Goal: Task Accomplishment & Management: Manage account settings

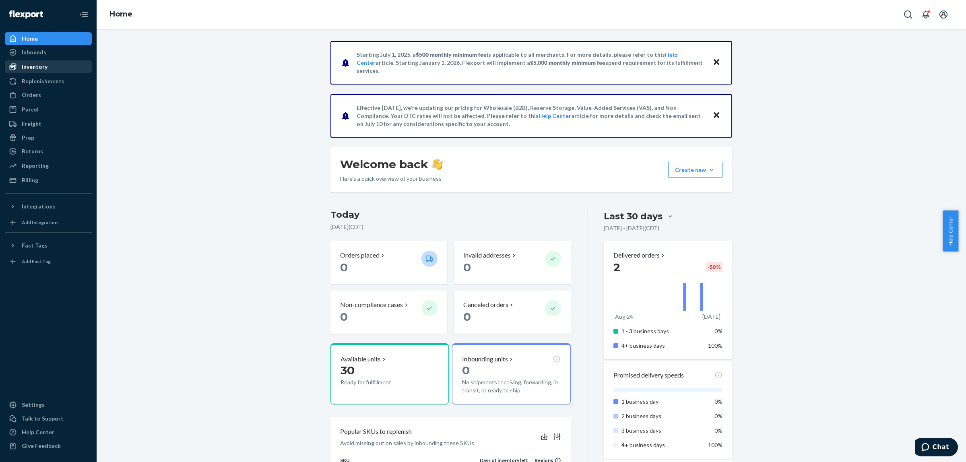
click at [22, 67] on div "Inventory" at bounding box center [35, 67] width 26 height 8
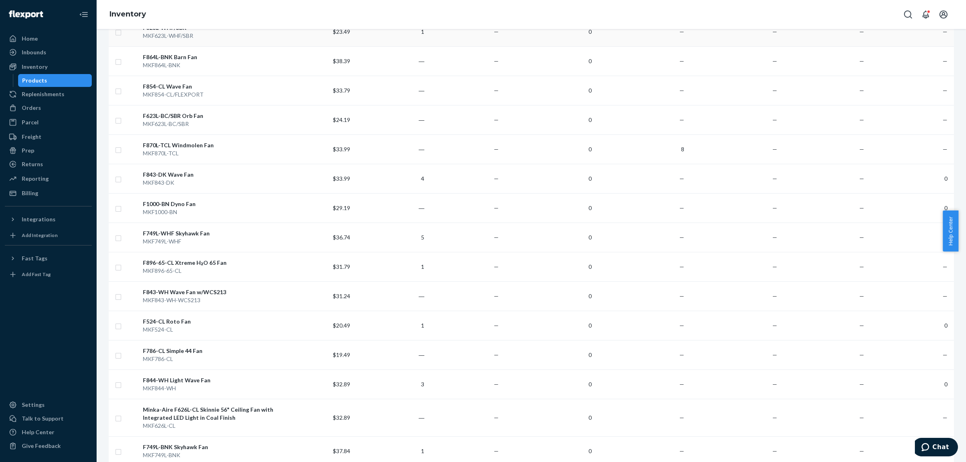
scroll to position [905, 0]
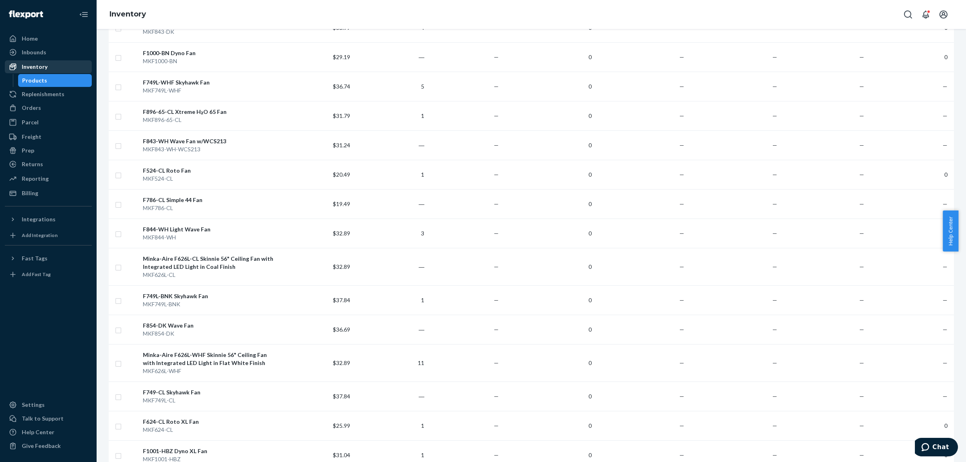
click at [53, 64] on div "Inventory" at bounding box center [48, 66] width 85 height 11
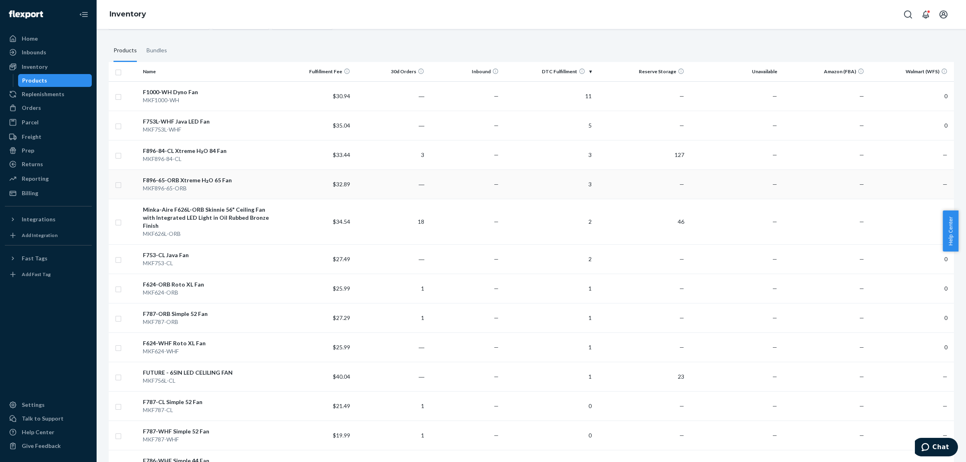
scroll to position [0, 0]
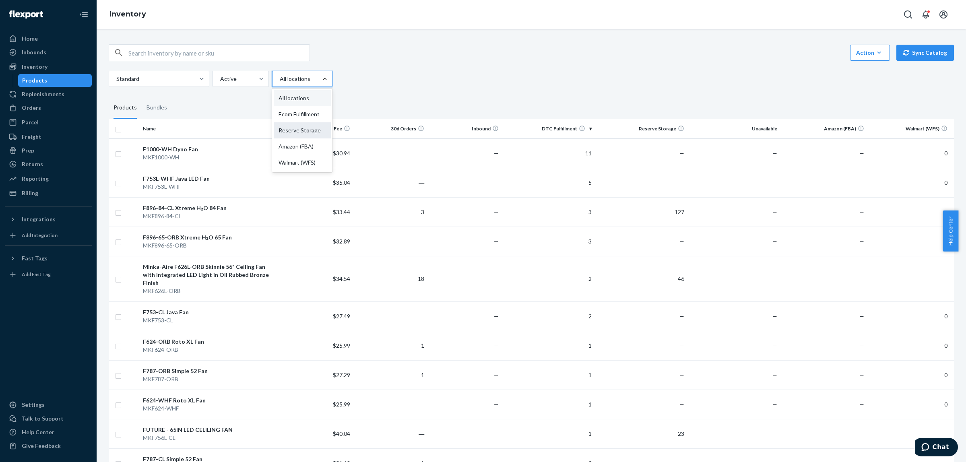
click at [309, 130] on div "Reserve Storage" at bounding box center [302, 130] width 57 height 16
click at [280, 83] on input "option Reserve Storage focused, 3 of 5. 5 results available. Use Up and Down to…" at bounding box center [279, 79] width 1 height 8
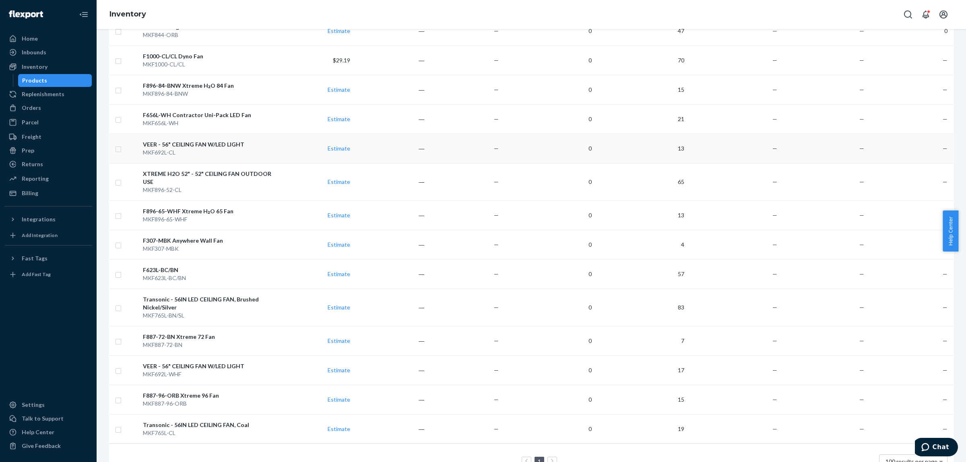
scroll to position [379, 0]
